Goal: Task Accomplishment & Management: Complete application form

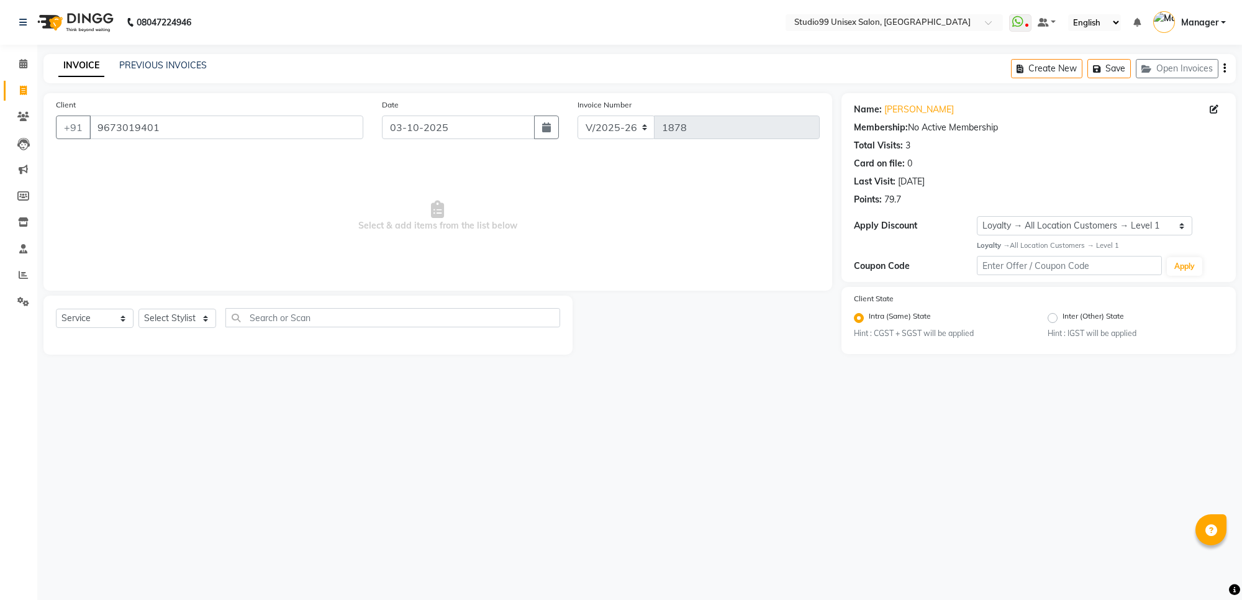
select select "7323"
select select "service"
select select "1: Object"
click at [186, 315] on select "Select Stylist Manager [PERSON_NAME] [PERSON_NAME] [PERSON_NAME]" at bounding box center [177, 318] width 78 height 19
select select "77679"
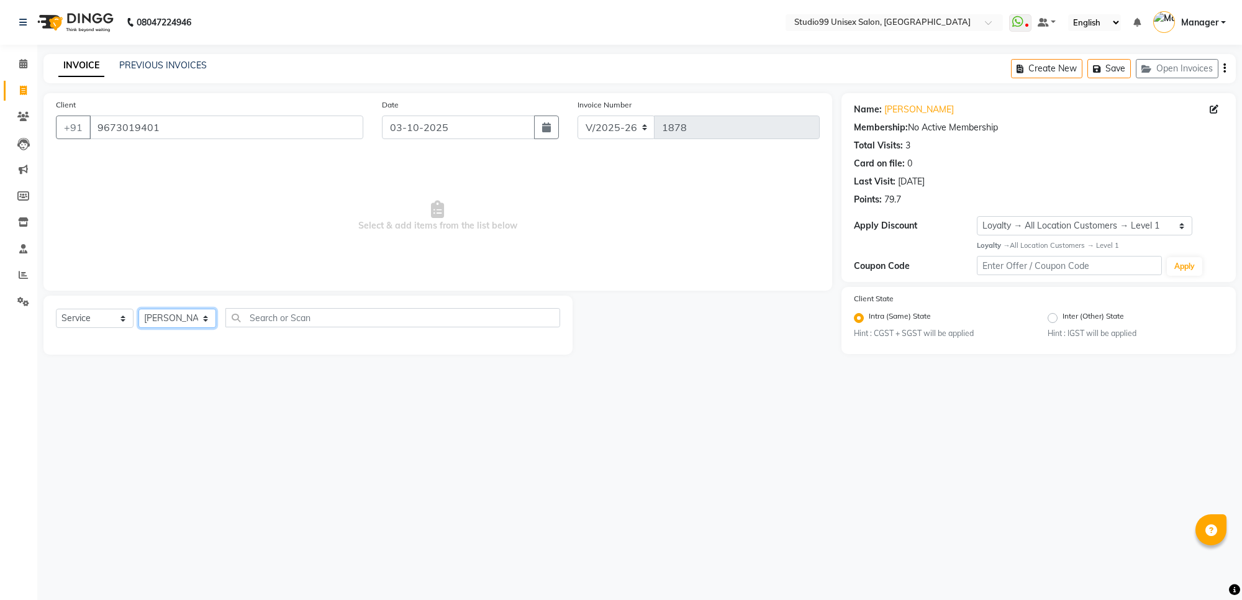
click at [138, 309] on select "Select Stylist Manager [PERSON_NAME] [PERSON_NAME] [PERSON_NAME]" at bounding box center [177, 318] width 78 height 19
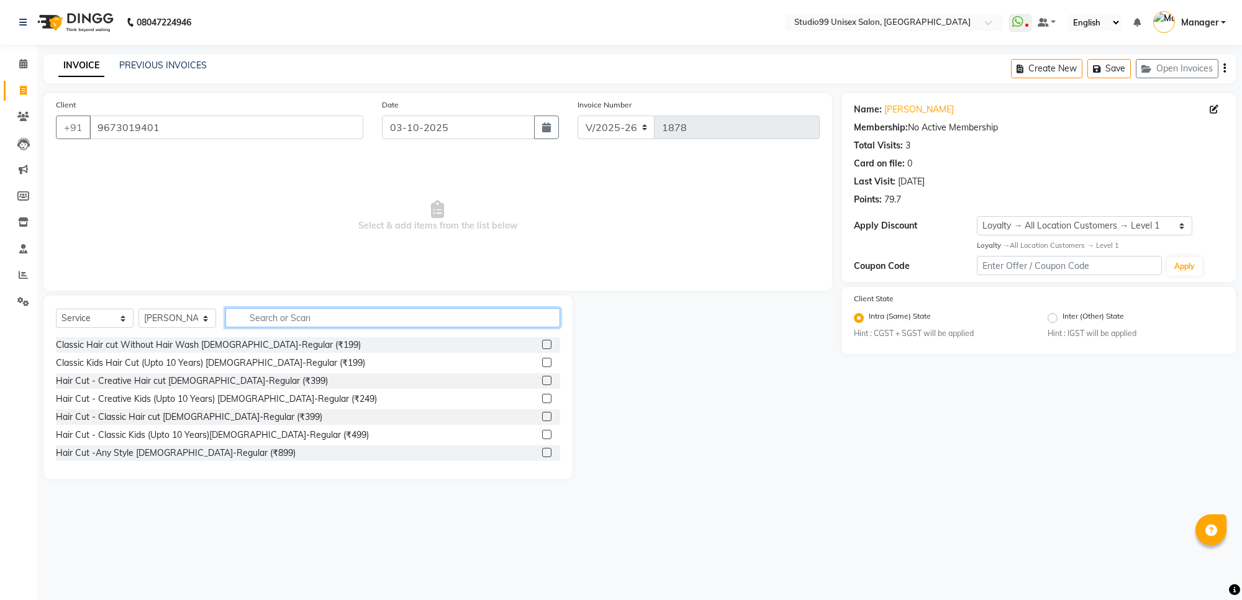
click at [287, 317] on input "text" at bounding box center [392, 317] width 335 height 19
type input "head"
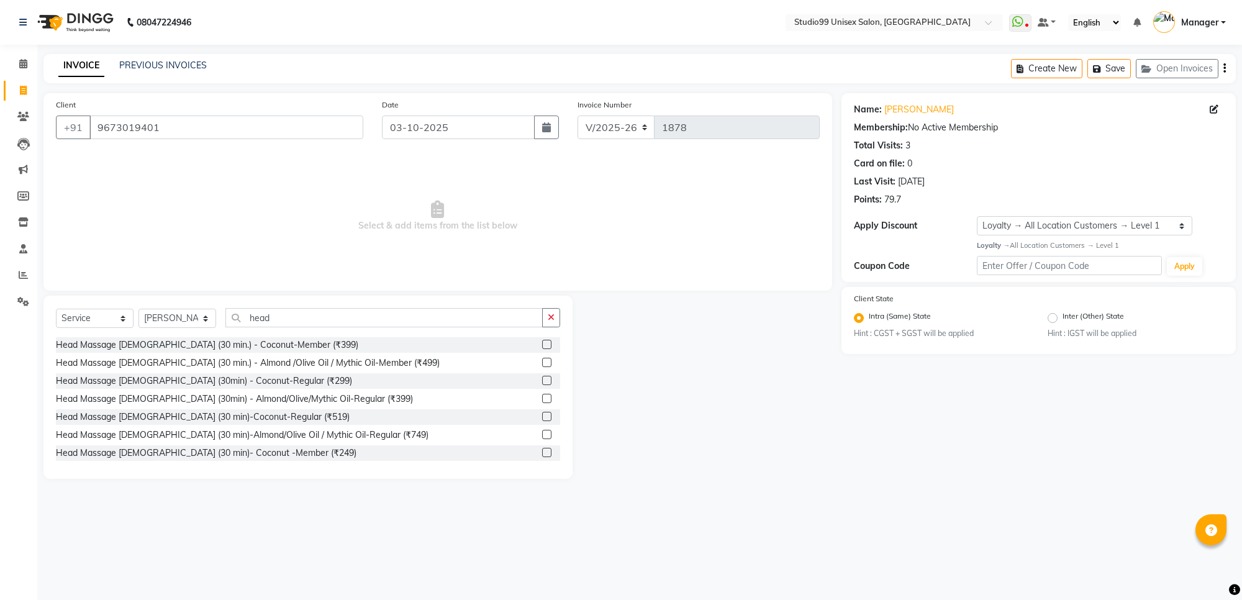
click at [542, 394] on label at bounding box center [546, 398] width 9 height 9
click at [542, 395] on input "checkbox" at bounding box center [546, 399] width 8 height 8
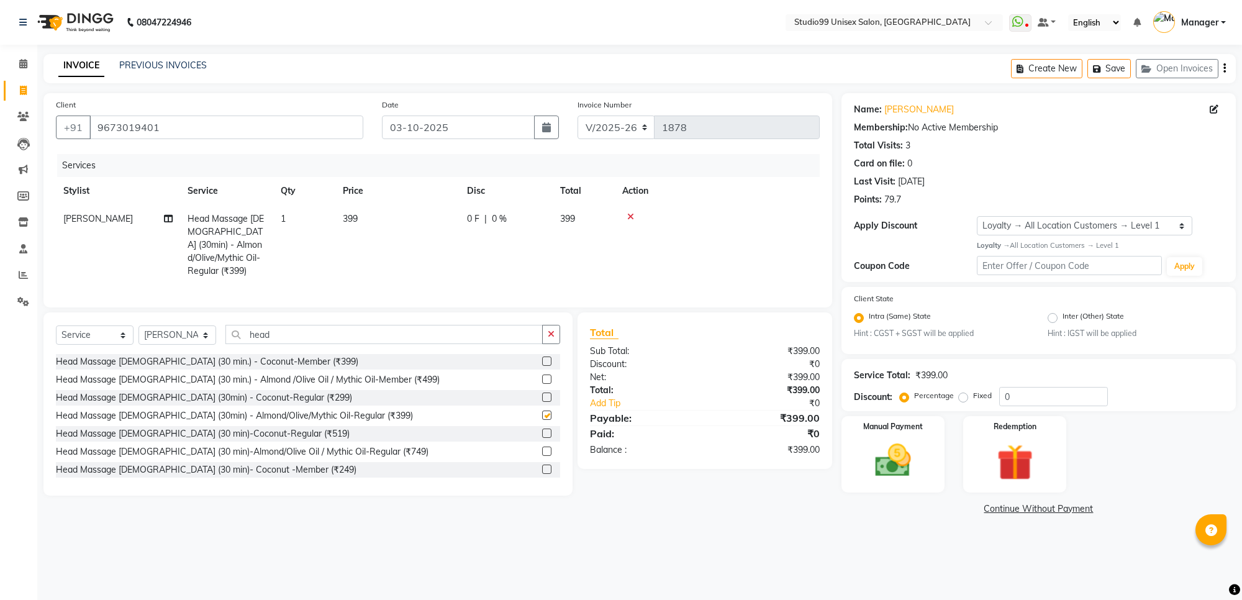
checkbox input "false"
click at [512, 326] on input "head" at bounding box center [383, 334] width 317 height 19
type input "h"
click at [542, 358] on label at bounding box center [546, 360] width 9 height 9
click at [542, 358] on input "checkbox" at bounding box center [546, 362] width 8 height 8
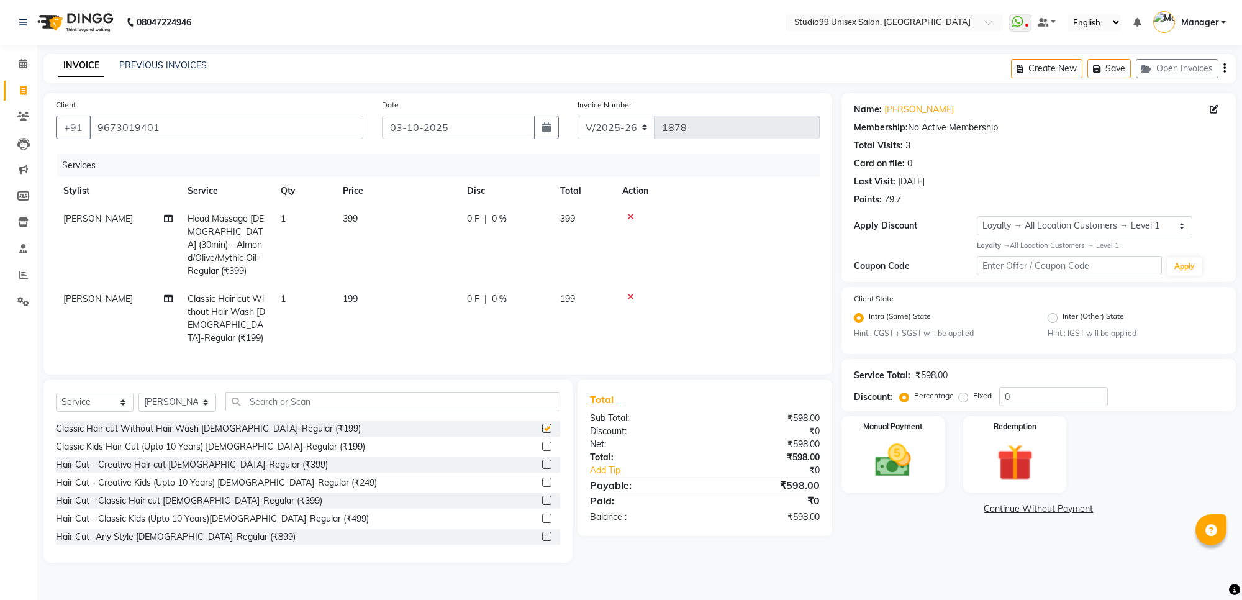
checkbox input "false"
click at [888, 464] on img at bounding box center [892, 460] width 61 height 43
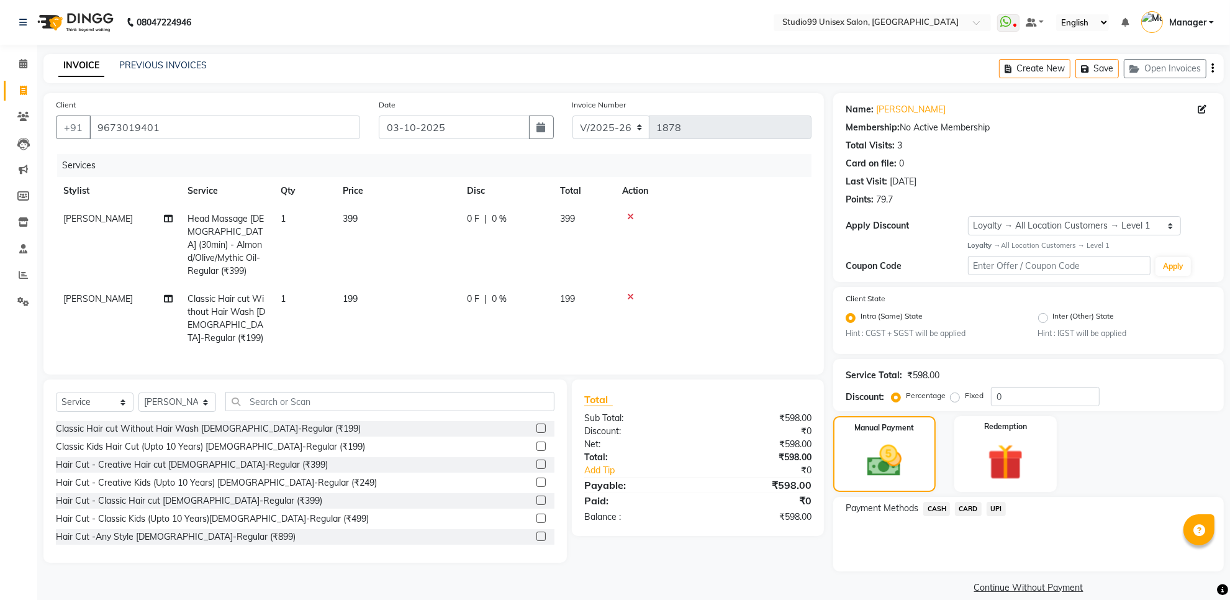
click at [995, 506] on span "UPI" at bounding box center [996, 509] width 19 height 14
click at [1060, 571] on button "Add Payment" at bounding box center [1092, 574] width 237 height 19
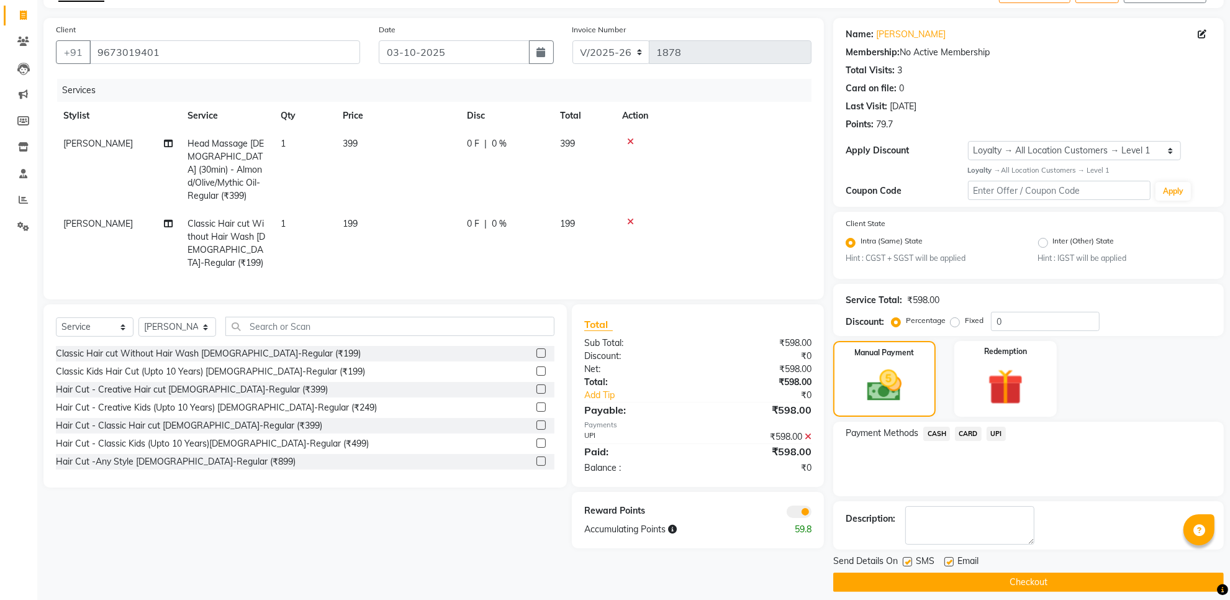
scroll to position [84, 0]
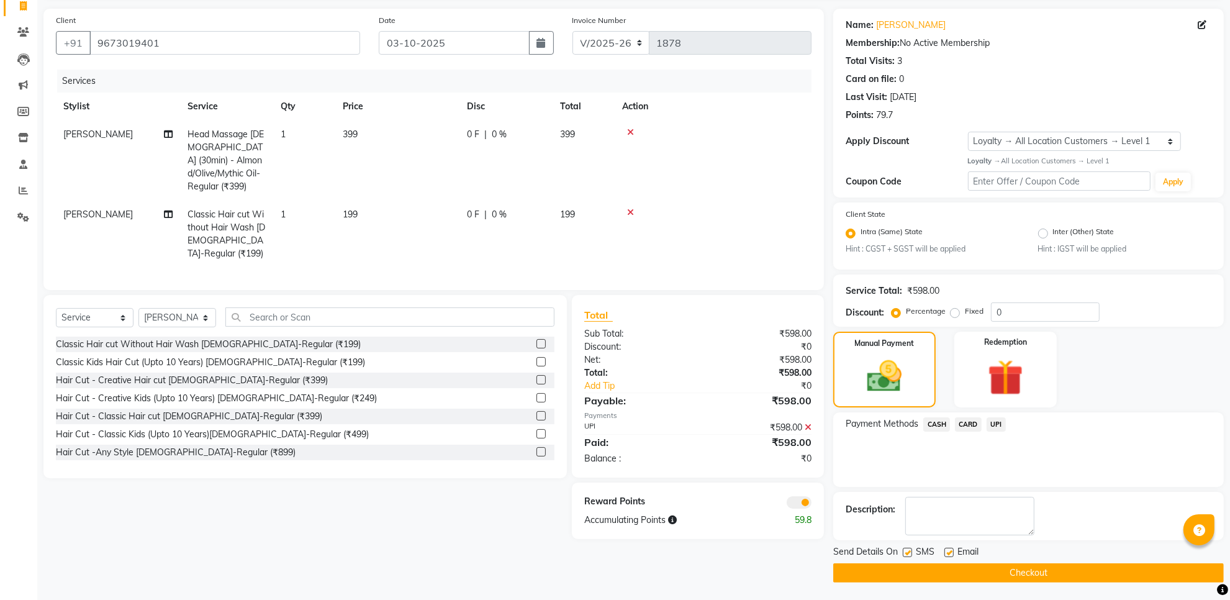
click at [1031, 575] on button "Checkout" at bounding box center [1028, 572] width 391 height 19
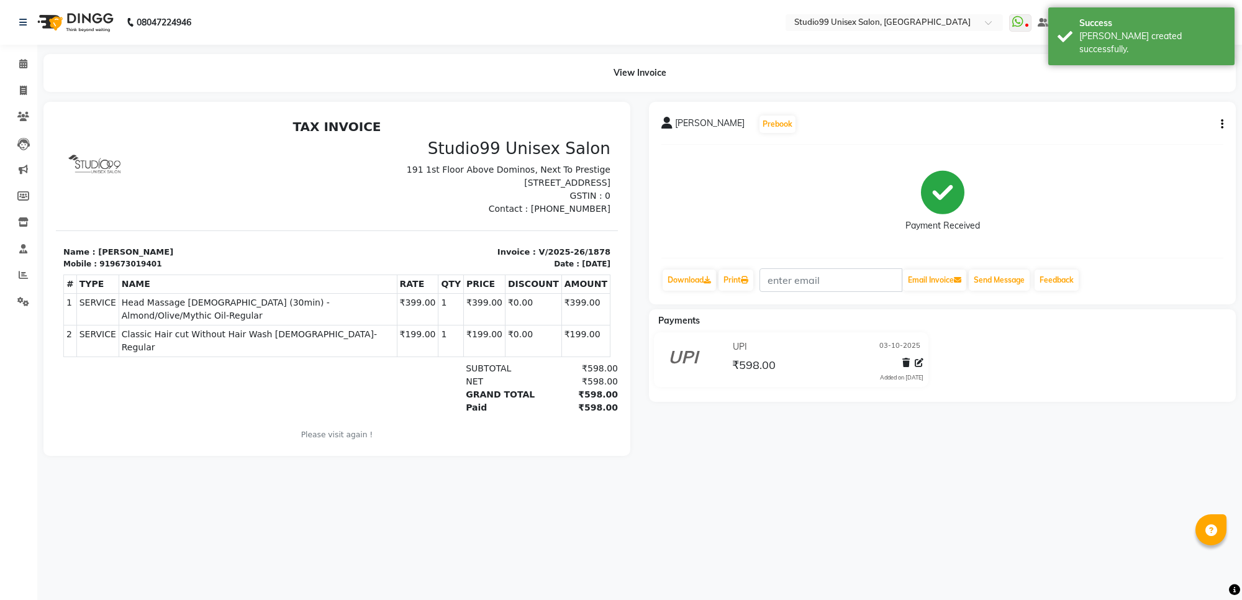
click at [128, 258] on p "Name : [PERSON_NAME]" at bounding box center [196, 252] width 266 height 12
click at [138, 269] on div "919673019401" at bounding box center [130, 263] width 62 height 11
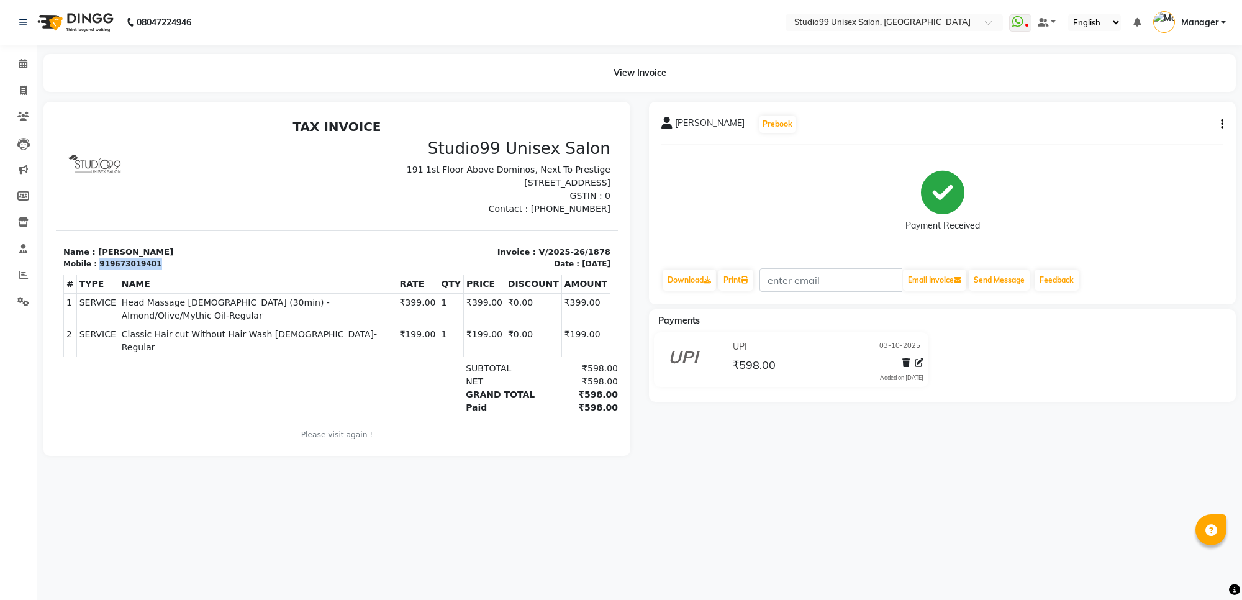
copy div "919673019401"
click at [25, 91] on icon at bounding box center [23, 90] width 7 height 9
select select "7323"
select select "service"
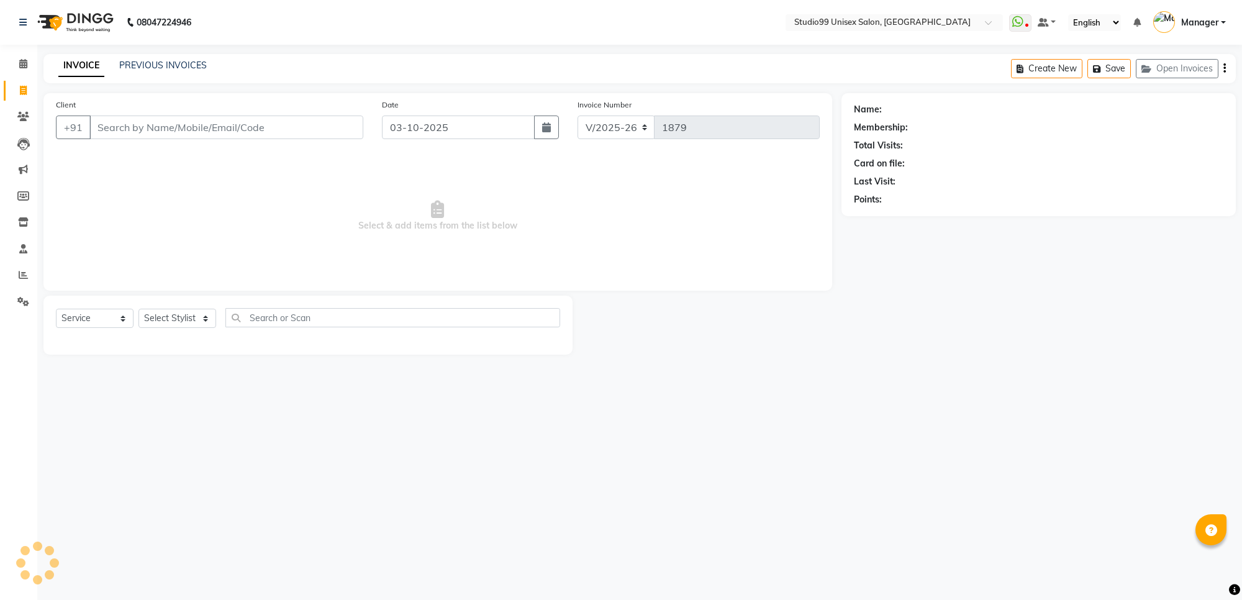
click at [125, 122] on input "Client" at bounding box center [226, 127] width 274 height 24
type input "919673019401"
select select "1: Object"
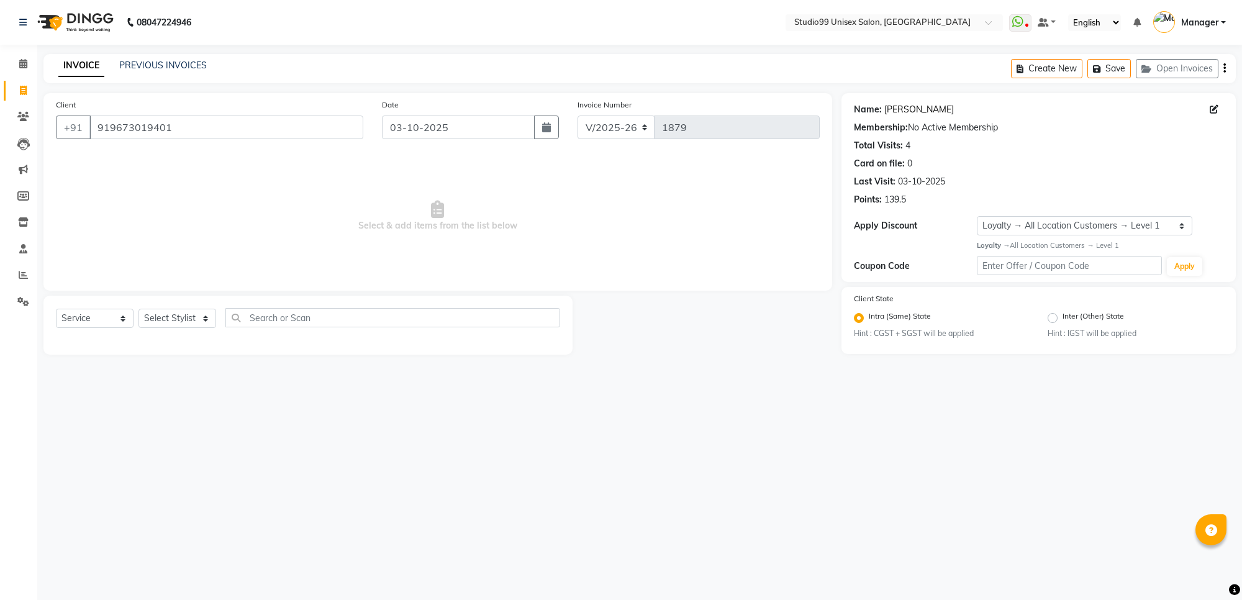
click at [901, 109] on link "[PERSON_NAME]" at bounding box center [919, 109] width 70 height 13
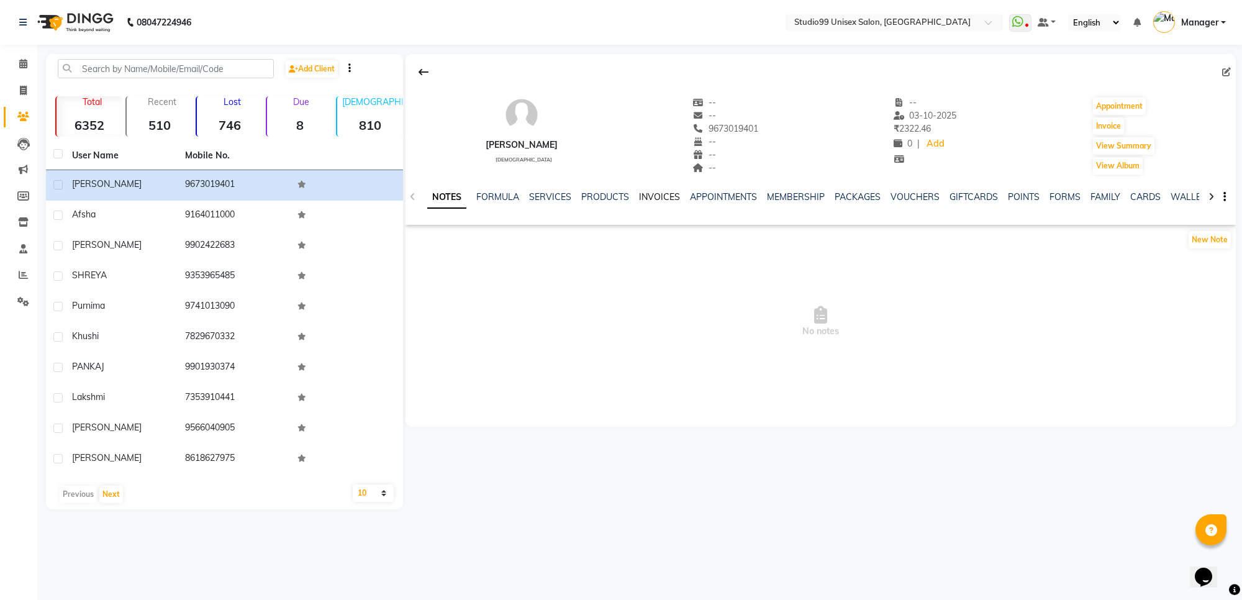
click at [649, 196] on link "INVOICES" at bounding box center [659, 196] width 41 height 11
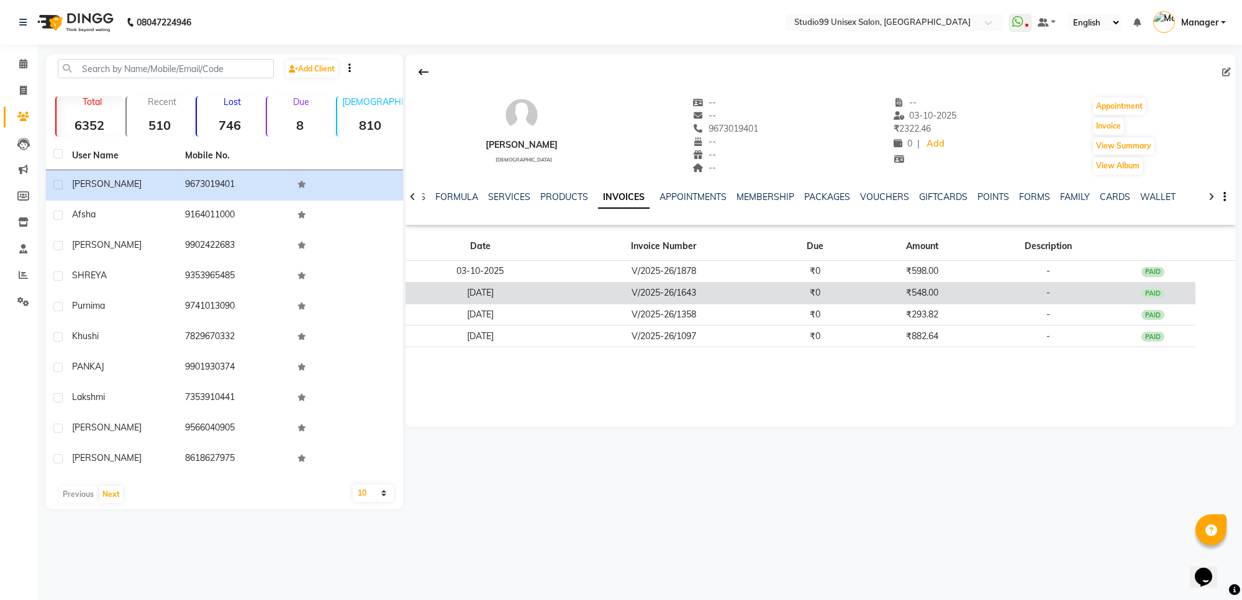
click at [718, 294] on td "V/2025-26/1643" at bounding box center [663, 293] width 217 height 22
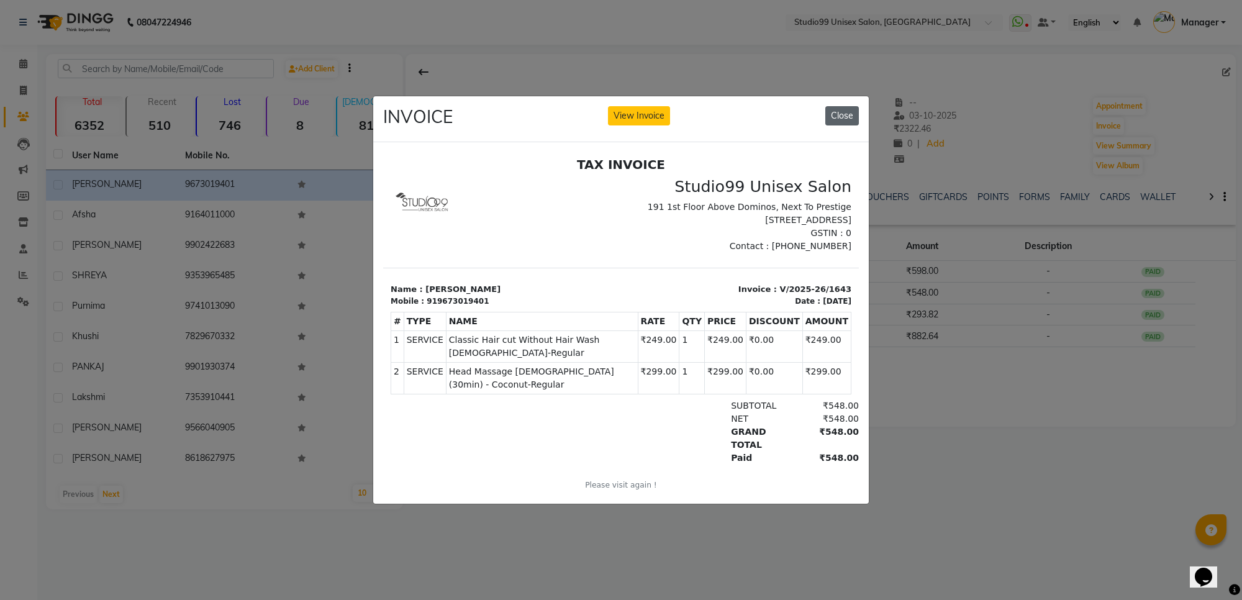
click at [834, 107] on button "Close" at bounding box center [842, 115] width 34 height 19
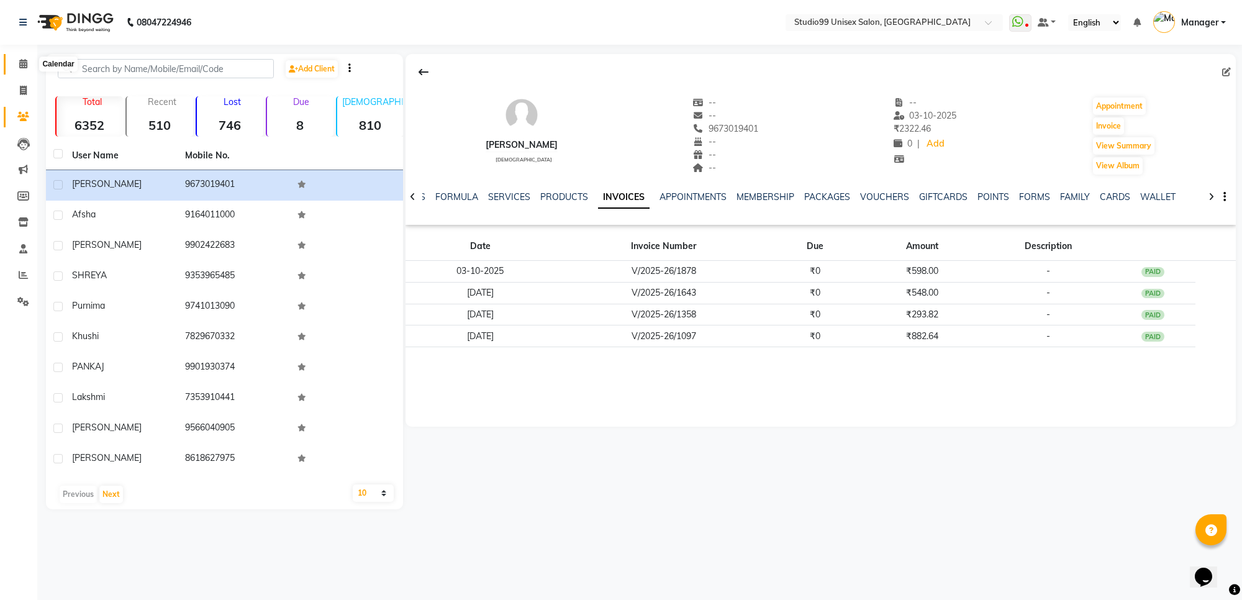
click at [25, 64] on icon at bounding box center [23, 63] width 8 height 9
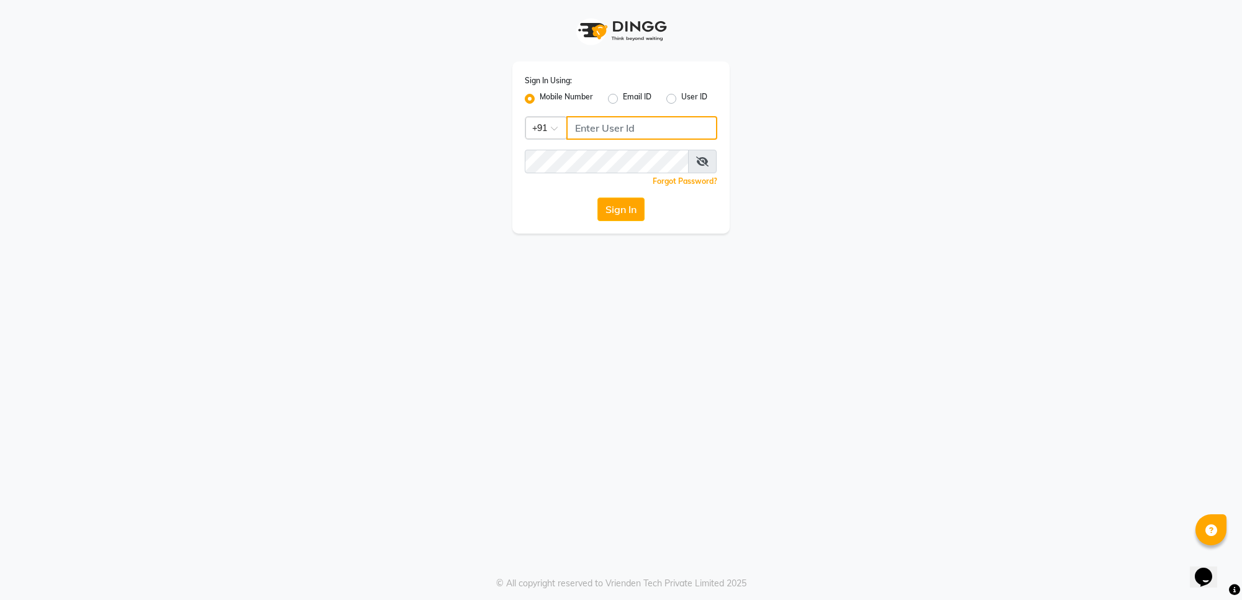
type input "7676279992"
click at [617, 207] on button "Sign In" at bounding box center [620, 209] width 47 height 24
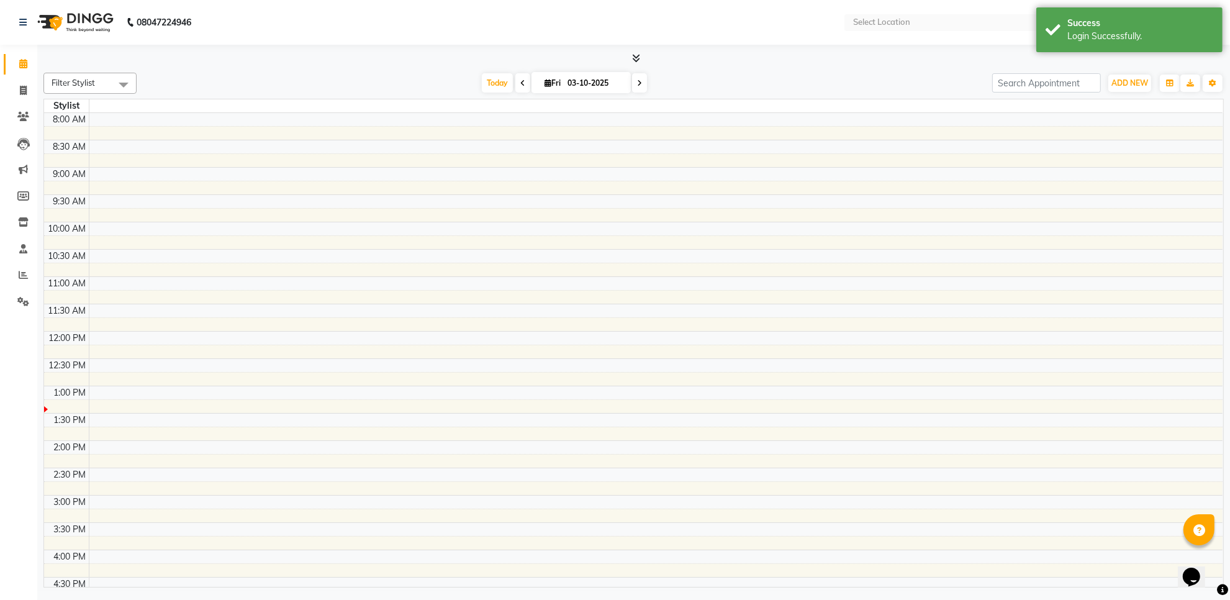
select select "en"
